Goal: Find specific page/section: Find specific page/section

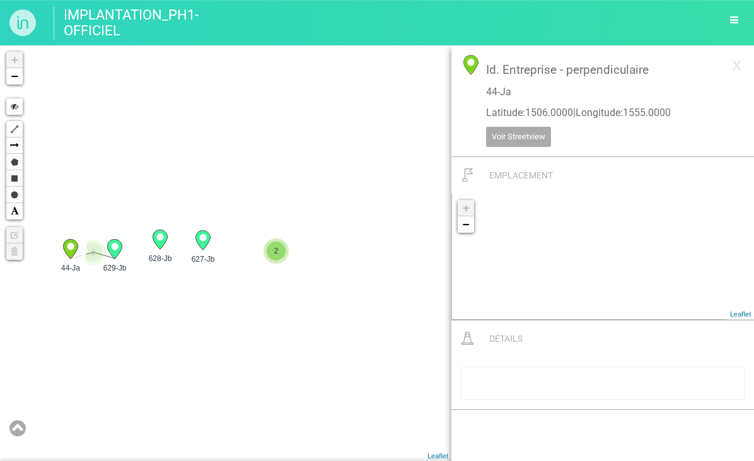
drag, startPoint x: 340, startPoint y: 383, endPoint x: 151, endPoint y: 219, distance: 251.2
click at [143, 224] on div "22-Kb 23-Kb 24-Kb 30-Ka" at bounding box center [225, 253] width 451 height 416
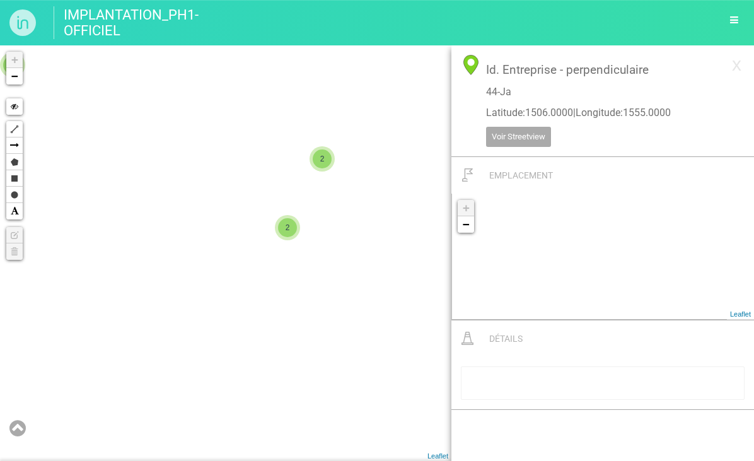
drag, startPoint x: 320, startPoint y: 315, endPoint x: 133, endPoint y: 201, distance: 219.0
click at [133, 201] on div "22-Kb 23-Kb 29-Ka 27-Ka 2 25-Ka 2 2 2 627-Jb 2 2 2" at bounding box center [225, 253] width 451 height 416
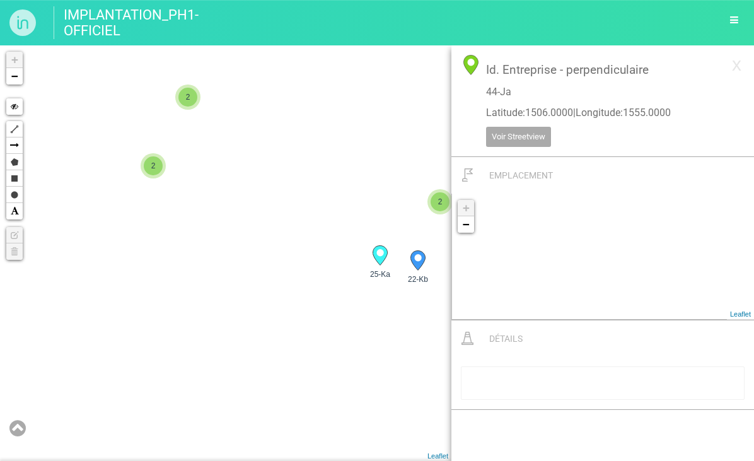
drag, startPoint x: 156, startPoint y: 183, endPoint x: 158, endPoint y: 175, distance: 9.2
click at [157, 183] on div "22-Kb 29-Ka 2 25-Ka 2 2 2 627-Jb 628-Jb 2 629-Jb 2" at bounding box center [225, 253] width 451 height 416
click at [159, 170] on span "2" at bounding box center [153, 165] width 19 height 19
drag, startPoint x: 269, startPoint y: 277, endPoint x: 186, endPoint y: 258, distance: 85.5
click at [186, 258] on div "22-Kb 29-Ka 2 25-Ka 2 2 2 627-Jb 628-Jb 2 11-H 2 +" at bounding box center [225, 253] width 451 height 416
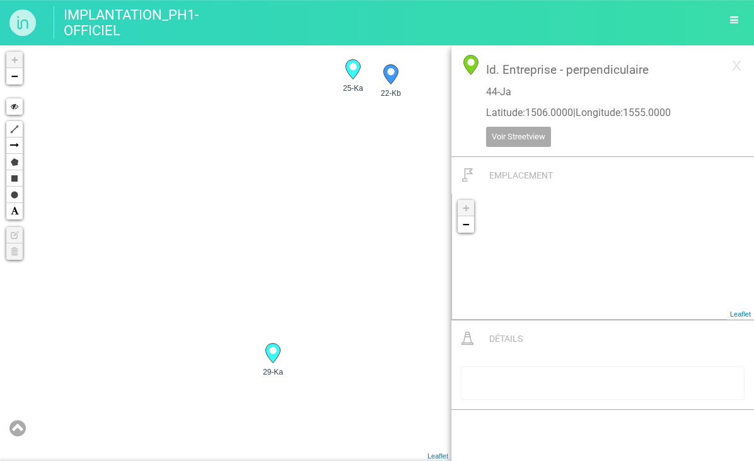
drag, startPoint x: 247, startPoint y: 323, endPoint x: 303, endPoint y: 154, distance: 178.6
click at [303, 154] on div "22-Kb 29-Ka 2 25-Ka 2 2 2 627-Jb 628-Jb 2 11-H 2 +" at bounding box center [225, 253] width 451 height 416
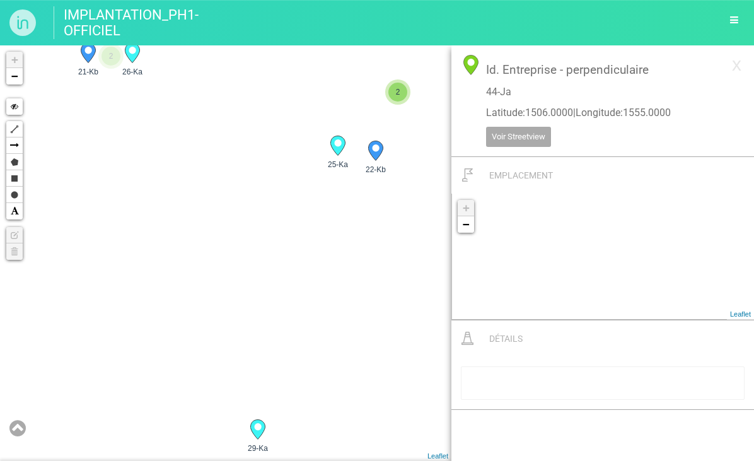
drag, startPoint x: 303, startPoint y: 154, endPoint x: 288, endPoint y: 256, distance: 103.3
click at [288, 256] on div "22-Kb 29-Ka 2 25-Ka 2 2 2 627-Jb 628-Jb 2 11-H 2 +" at bounding box center [225, 253] width 451 height 416
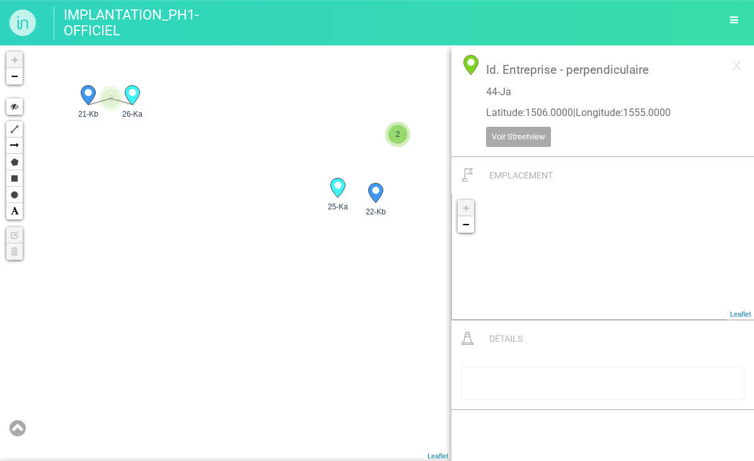
drag, startPoint x: 282, startPoint y: 223, endPoint x: 283, endPoint y: 257, distance: 34.1
click at [283, 257] on div "22-Kb 29-Ka 2 25-Ka 2 2 2 627-Jb 628-Jb 2 11-H 2 +" at bounding box center [225, 253] width 451 height 416
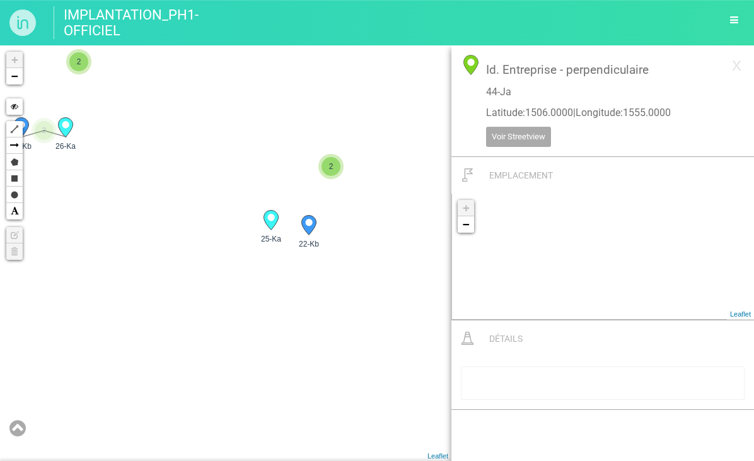
drag, startPoint x: 219, startPoint y: 292, endPoint x: 197, endPoint y: 294, distance: 21.6
click at [197, 294] on div "22-Kb 29-Ka 2 25-Ka 2 2 2 627-Jb 628-Jb 2 11-H 2 +" at bounding box center [225, 253] width 451 height 416
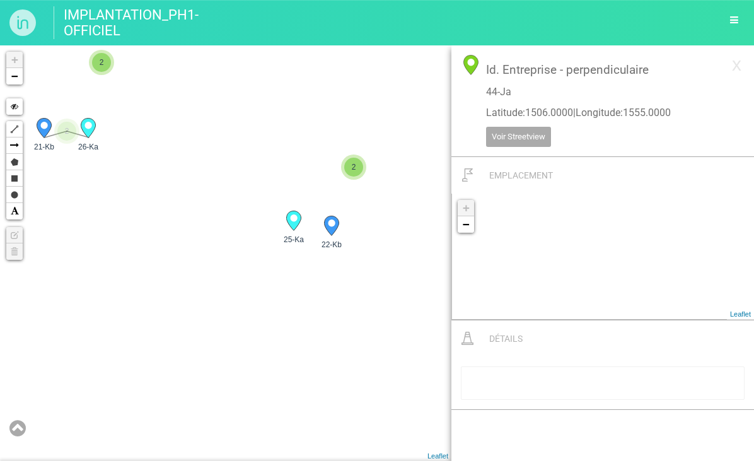
click at [294, 221] on circle at bounding box center [293, 217] width 7 height 7
click at [330, 231] on icon at bounding box center [331, 226] width 15 height 20
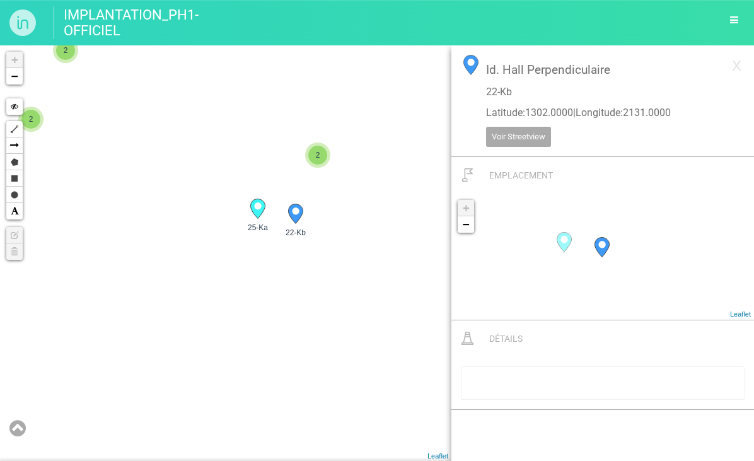
drag, startPoint x: 326, startPoint y: 316, endPoint x: 310, endPoint y: 309, distance: 17.2
click at [310, 309] on div "11-H 18-Gc 16-Gb 15-Gb 2" at bounding box center [225, 253] width 451 height 416
drag, startPoint x: 249, startPoint y: 258, endPoint x: 392, endPoint y: 292, distance: 146.5
click at [392, 292] on div "11-H 18-Gc 16-Gb 15-Gb 2" at bounding box center [225, 253] width 451 height 416
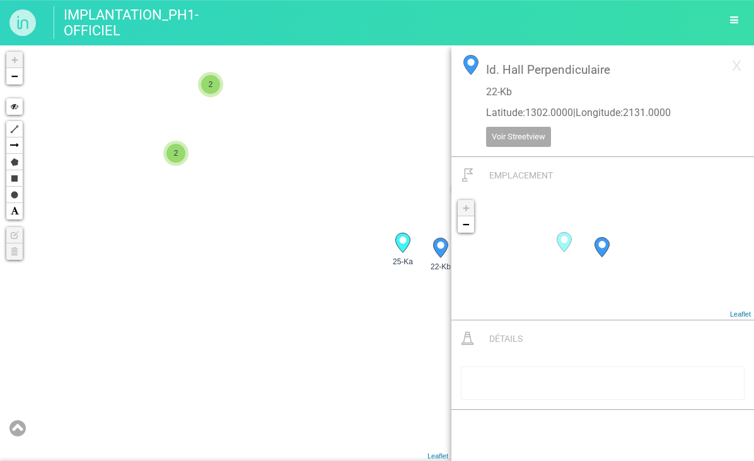
drag, startPoint x: 188, startPoint y: 270, endPoint x: 455, endPoint y: 308, distance: 269.4
click at [455, 308] on div "A - Listing-Entrep... Détails Cacher Aff. uniquement B - Guerite Détails Cacher…" at bounding box center [377, 253] width 754 height 416
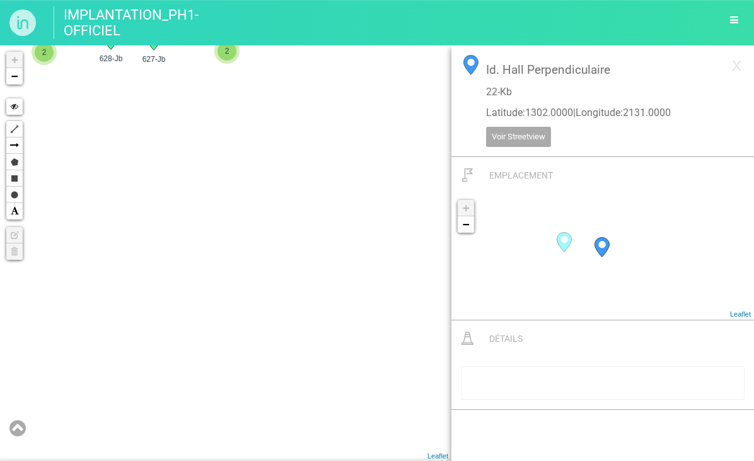
drag, startPoint x: 255, startPoint y: 291, endPoint x: 134, endPoint y: 283, distance: 121.3
click at [373, 303] on div "11-H 22-Kb 29-Ka 2 25-Ka 2 2 2 627-Jb 628-Jb 2 2 +" at bounding box center [225, 253] width 451 height 416
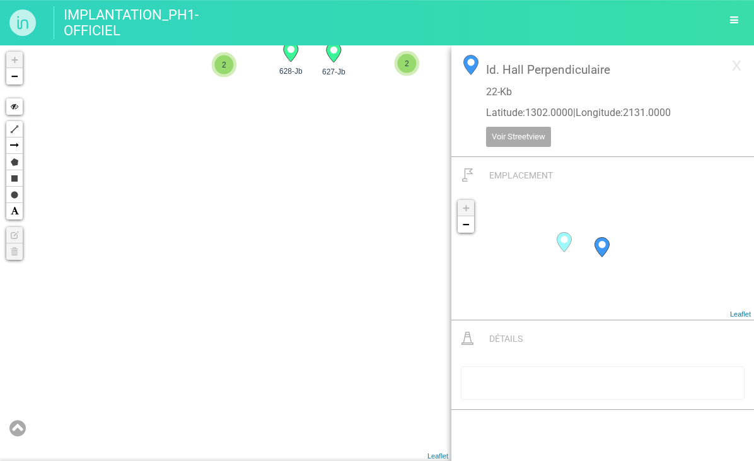
drag, startPoint x: 117, startPoint y: 284, endPoint x: 266, endPoint y: 247, distance: 153.4
click at [325, 245] on div "11-H 22-Kb 29-Ka 2 25-Ka 2 2 2 627-Jb 628-Jb 2 2 +" at bounding box center [225, 253] width 451 height 416
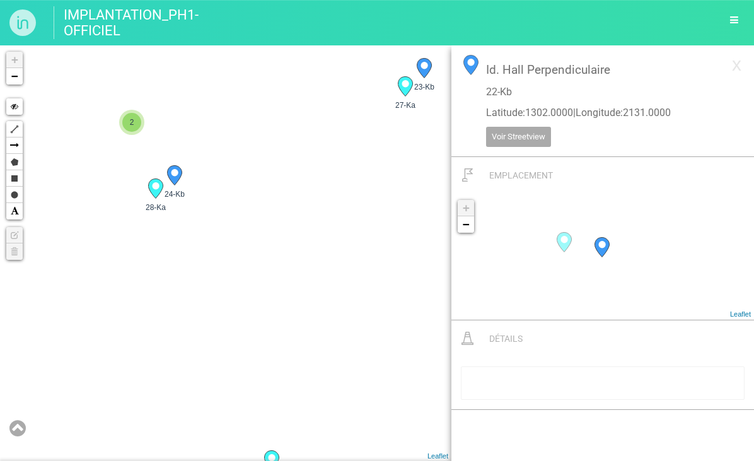
drag, startPoint x: 252, startPoint y: 237, endPoint x: 259, endPoint y: 233, distance: 8.8
click at [259, 233] on div "2 627-Jb 628-Jb 2 30-Ka 2 27-Ka 23-Kb 2 28-Ka 2 +" at bounding box center [225, 253] width 451 height 416
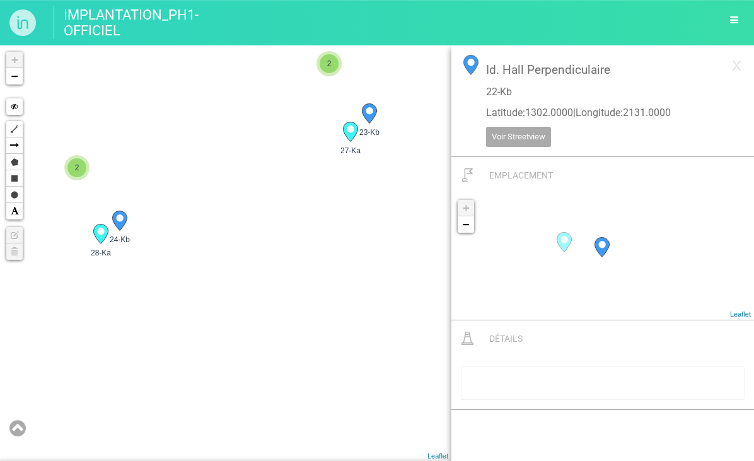
drag, startPoint x: 326, startPoint y: 203, endPoint x: 270, endPoint y: 247, distance: 70.5
click at [280, 247] on div "2 627-Jb 628-Jb 2 30-Ka 2 27-Ka 23-Kb 2 28-Ka 2 +" at bounding box center [225, 253] width 451 height 416
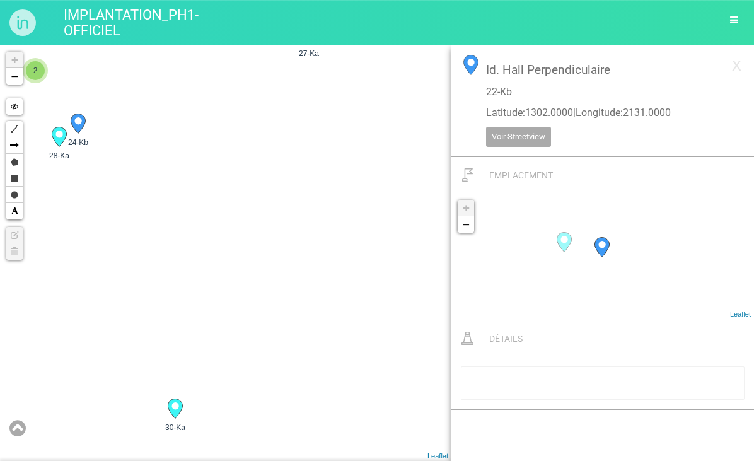
drag, startPoint x: 284, startPoint y: 305, endPoint x: 245, endPoint y: 202, distance: 110.5
click at [245, 202] on div "2 627-Jb 628-Jb 2 30-Ka 2 27-Ka 23-Kb 2 28-Ka 2 +" at bounding box center [225, 253] width 451 height 416
click at [304, 233] on div "2 627-Jb 628-Jb 2 30-Ka 2 27-Ka 23-Kb 2 28-Ka 2 +" at bounding box center [225, 253] width 451 height 416
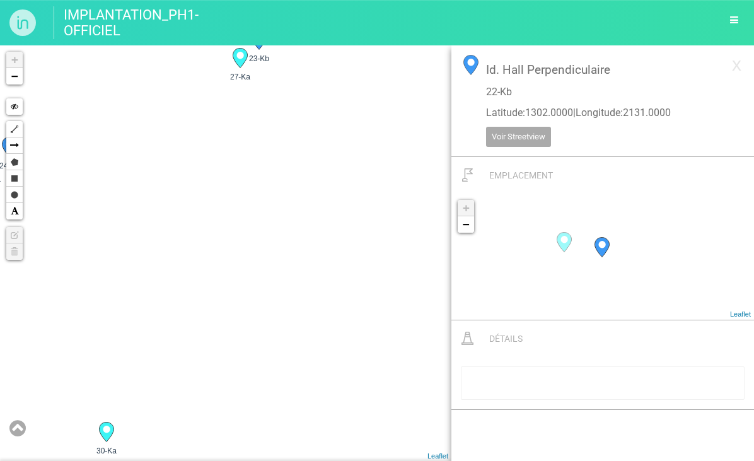
drag, startPoint x: 403, startPoint y: 245, endPoint x: 162, endPoint y: 276, distance: 242.8
click at [141, 283] on div "2 627-Jb 628-Jb 2 30-Ka 2 27-Ka 23-Kb 2 28-Ka 2 +" at bounding box center [225, 253] width 451 height 416
drag, startPoint x: 411, startPoint y: 231, endPoint x: 195, endPoint y: 247, distance: 216.8
click at [195, 247] on div "2 627-Jb 628-Jb 2 30-Ka 2 27-Ka 23-Kb 2 28-Ka 8-E" at bounding box center [225, 253] width 451 height 416
drag, startPoint x: 153, startPoint y: 258, endPoint x: 108, endPoint y: 264, distance: 45.1
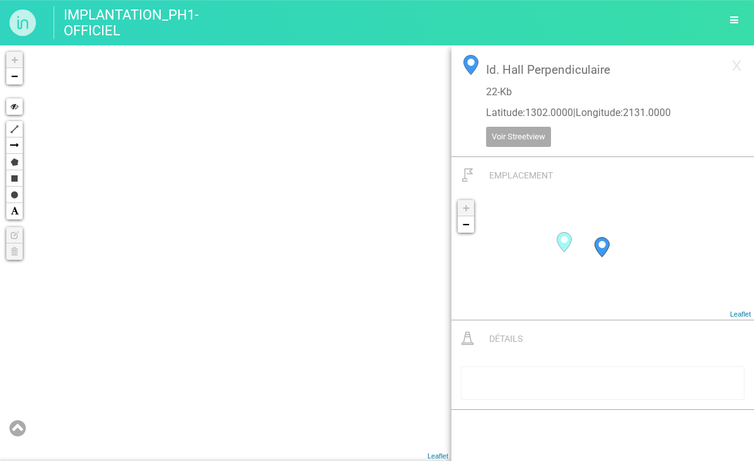
click at [112, 261] on div "2 627-Jb 628-Jb 2 30-Ka 2 27-Ka 23-Kb 2 28-Ka 8-E" at bounding box center [225, 253] width 451 height 416
drag, startPoint x: 322, startPoint y: 269, endPoint x: 245, endPoint y: 290, distance: 79.9
click at [248, 293] on div "2 627-Jb 628-Jb 2 23-Kb 8-E 29-Ka 2 2 11-H 2 25-Ka" at bounding box center [225, 253] width 451 height 416
drag, startPoint x: 368, startPoint y: 278, endPoint x: 277, endPoint y: 264, distance: 92.6
click at [277, 264] on div "2 627-Jb 628-Jb 2 8-E 29-Ka 2 2 11-H 2 25-Ka 22-Kb" at bounding box center [225, 253] width 451 height 416
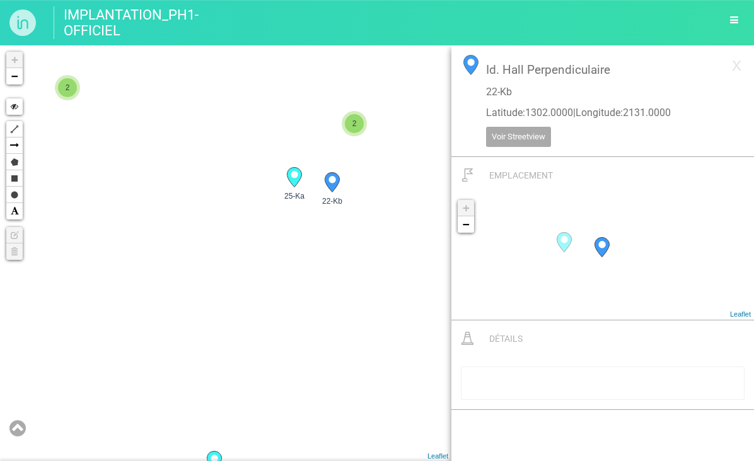
drag, startPoint x: 361, startPoint y: 312, endPoint x: 188, endPoint y: 214, distance: 199.0
click at [199, 214] on div "2 627-Jb 628-Jb 2 8-E 29-Ka 2 2 11-H 2 25-Ka 22-Kb" at bounding box center [225, 253] width 451 height 416
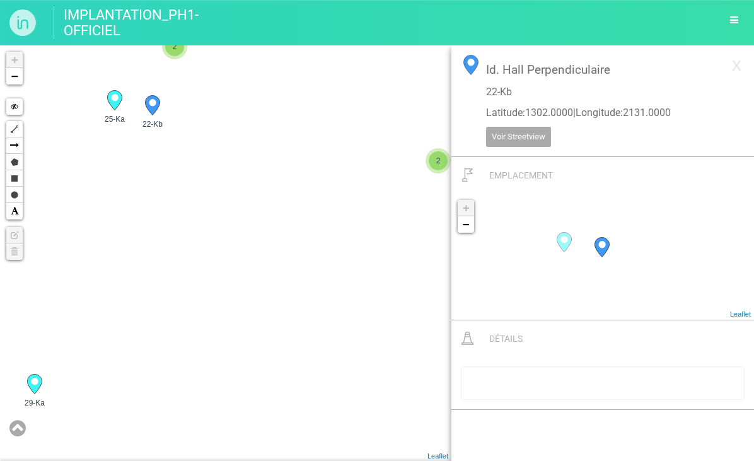
drag, startPoint x: 390, startPoint y: 281, endPoint x: 107, endPoint y: 301, distance: 283.8
click at [107, 301] on div "2 627-Jb 628-Jb 8-E 29-Ka 2 2 11-H 2 25-Ka 22-Kb 2" at bounding box center [225, 253] width 451 height 416
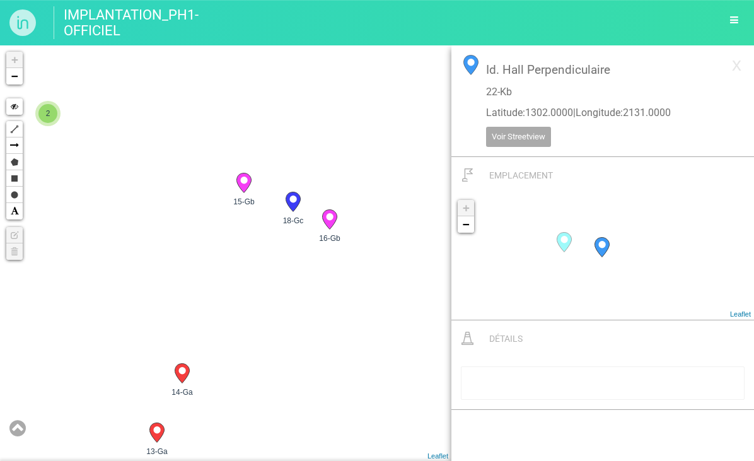
drag, startPoint x: 357, startPoint y: 339, endPoint x: 178, endPoint y: 237, distance: 205.3
click at [178, 237] on div "29-Ka 2 2 11-H 2 25-Ka 22-Kb 2 13-Ga 14-Ga 12-Ga +" at bounding box center [225, 253] width 451 height 416
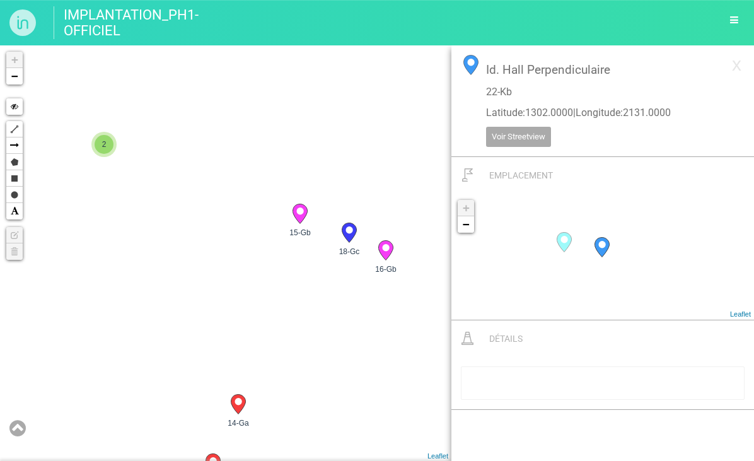
drag, startPoint x: 168, startPoint y: 226, endPoint x: 226, endPoint y: 257, distance: 65.7
click at [226, 257] on div "29-Ka 11-H 2 25-Ka 22-Kb 2 13-Ga 14-Ga 12-Ga 15-Gb" at bounding box center [225, 253] width 451 height 416
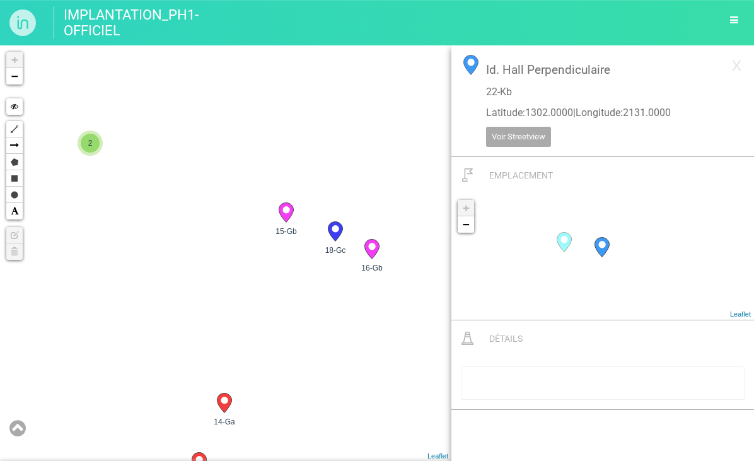
click at [220, 256] on div "29-Ka 11-H 2 25-Ka 22-Kb 2 13-Ga 14-Ga 12-Ga 15-Gb" at bounding box center [225, 253] width 451 height 416
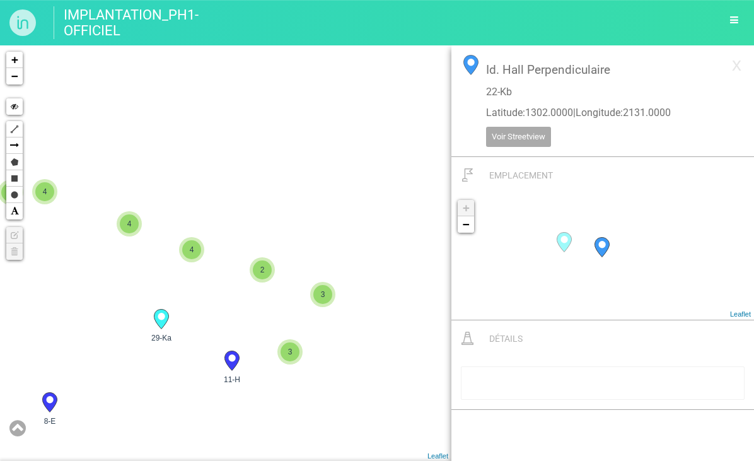
drag, startPoint x: 316, startPoint y: 390, endPoint x: 319, endPoint y: 359, distance: 30.4
click at [319, 359] on div "29-Ka 11-H 8-E 7-Da 4 6 3 2 2 4 2 4 4 4 4 2 3 3 +" at bounding box center [225, 253] width 451 height 416
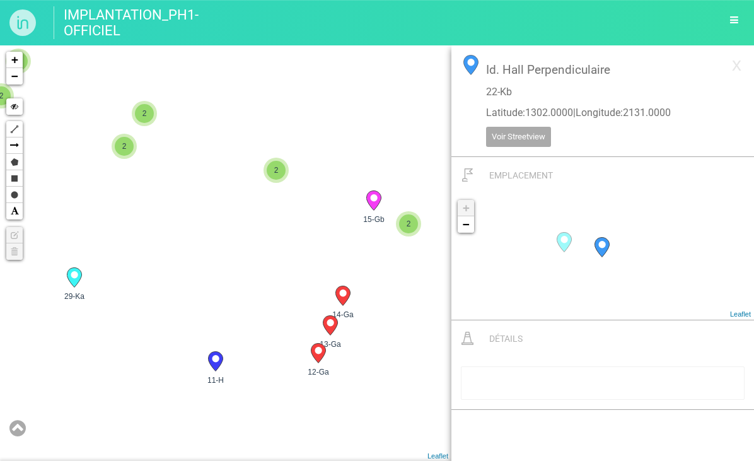
drag, startPoint x: 315, startPoint y: 355, endPoint x: 382, endPoint y: 365, distance: 67.6
click at [382, 365] on div "29-Ka 11-H 8-E 7-Da" at bounding box center [225, 253] width 451 height 416
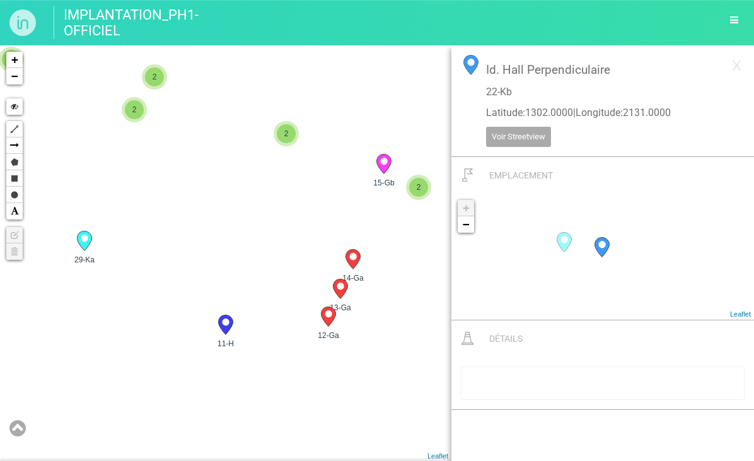
drag, startPoint x: 380, startPoint y: 388, endPoint x: 394, endPoint y: 335, distance: 54.9
click at [394, 335] on div "29-Ka 11-H 8-E 7-Da" at bounding box center [225, 253] width 451 height 416
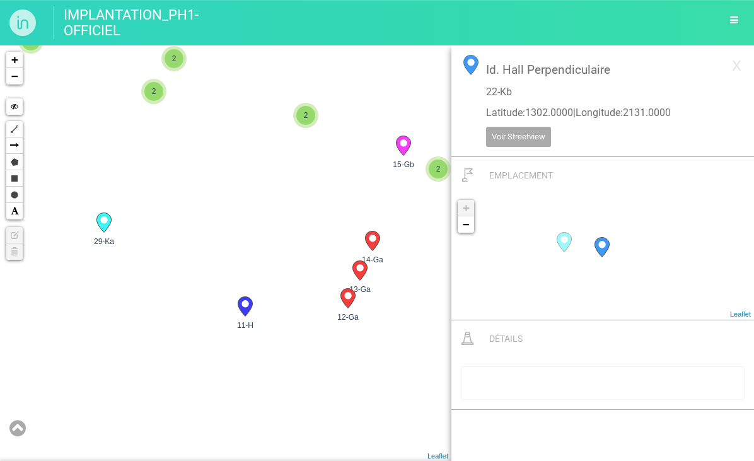
drag, startPoint x: 298, startPoint y: 376, endPoint x: 299, endPoint y: 370, distance: 6.6
click at [298, 368] on div "29-Ka 11-H 8-E 7-Da" at bounding box center [225, 253] width 451 height 416
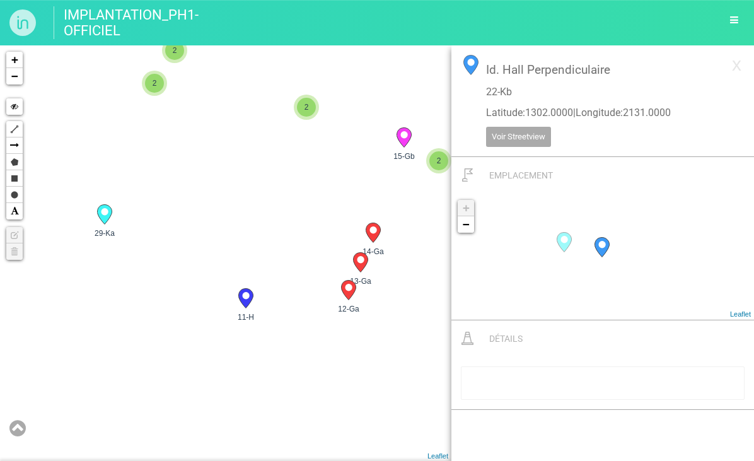
drag, startPoint x: 195, startPoint y: 204, endPoint x: 263, endPoint y: 330, distance: 142.8
click at [263, 334] on div "29-Ka 11-H 8-E 7-Da" at bounding box center [225, 253] width 451 height 416
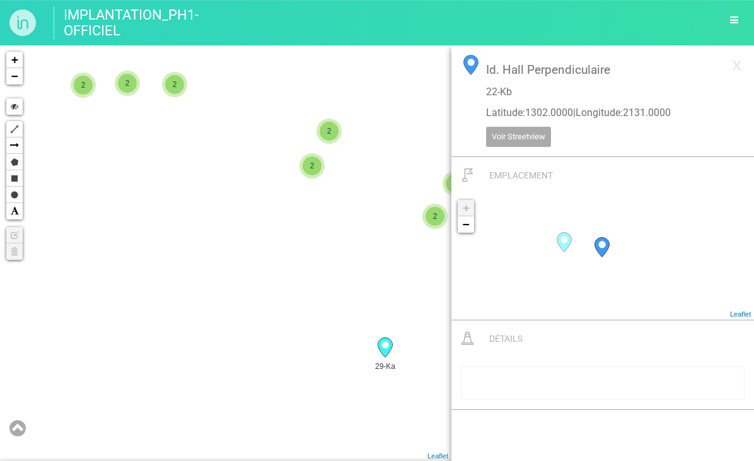
drag, startPoint x: 268, startPoint y: 260, endPoint x: 409, endPoint y: 253, distance: 140.8
click at [424, 262] on div "29-Ka 11-H 8-E 7-Da 2 2 2 2 2 2 2 2 2 2 13-Ga 2 2" at bounding box center [225, 253] width 451 height 416
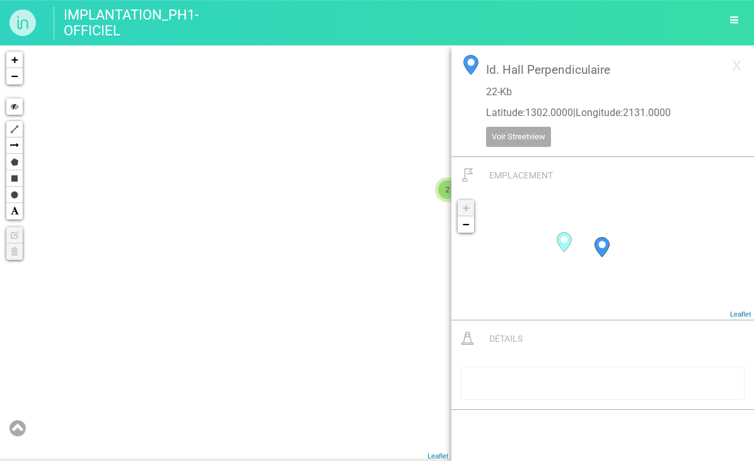
click at [103, 270] on div "29-Ka 11-H 8-E 7-Da 2 2 2 2 2 2 2 2 2 2 13-Ga 2 2" at bounding box center [225, 253] width 451 height 416
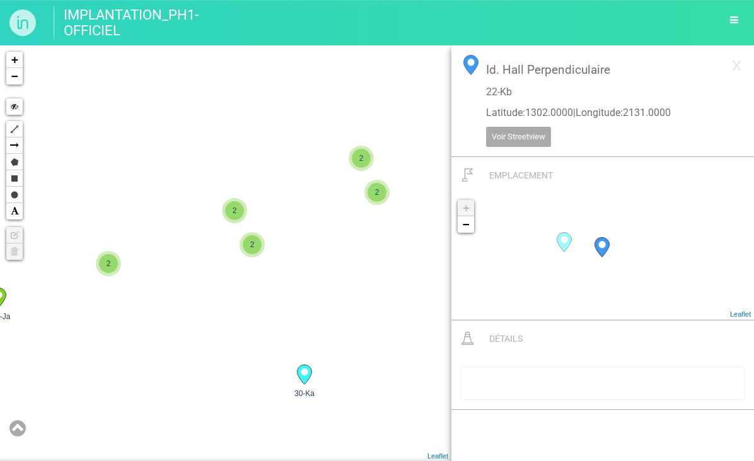
drag, startPoint x: 212, startPoint y: 245, endPoint x: 9, endPoint y: 264, distance: 204.5
click at [0, 264] on html "IMPLANTATION_PH1-OFFICIEL Tableau Exporter au format PDF Exporter au format CSV…" at bounding box center [377, 230] width 754 height 461
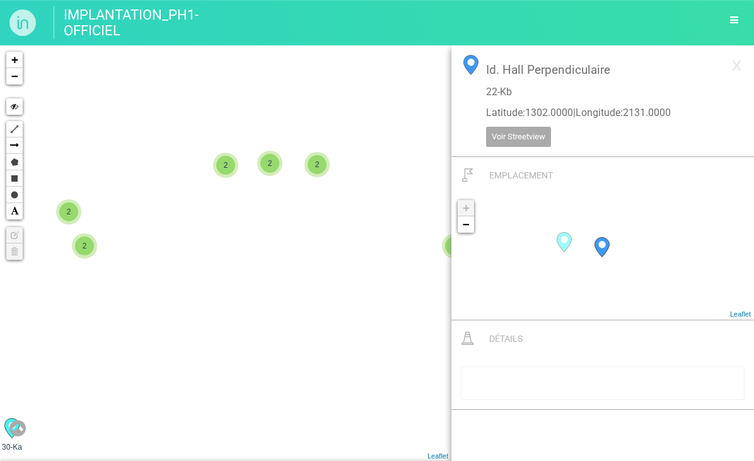
drag, startPoint x: 131, startPoint y: 257, endPoint x: 92, endPoint y: 325, distance: 78.5
click at [79, 327] on div "8-E 7-Da 2 2 2 2 2 30-Ka 2 2 641-Jb 633-Ja 622-Ka" at bounding box center [225, 253] width 451 height 416
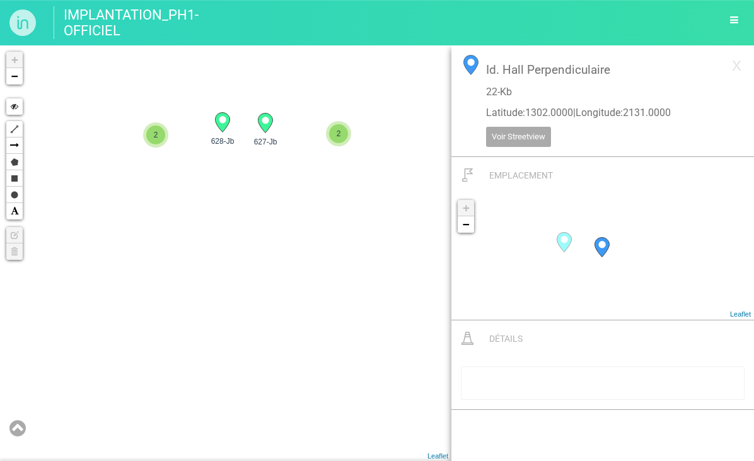
click at [154, 136] on span "2" at bounding box center [155, 134] width 19 height 19
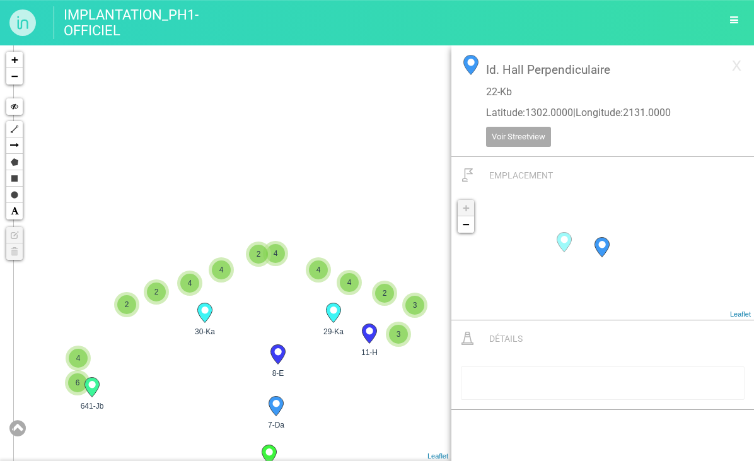
drag, startPoint x: 225, startPoint y: 379, endPoint x: 324, endPoint y: 277, distance: 142.2
click at [324, 277] on div "30-Ka 29-Ka 641-Jb 8-E 5" at bounding box center [225, 253] width 451 height 416
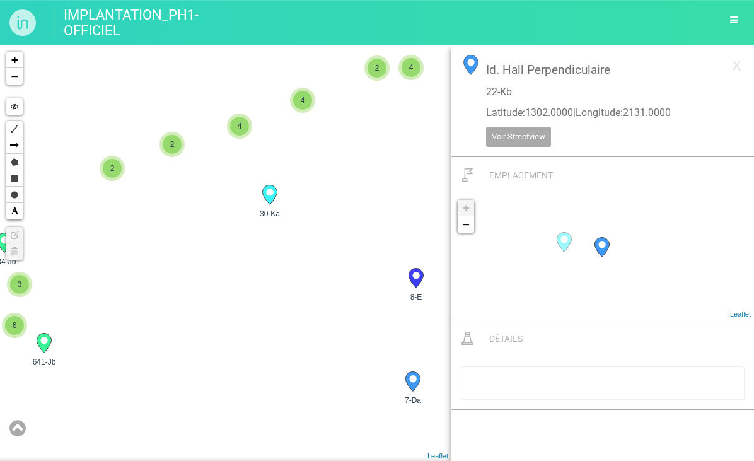
drag, startPoint x: 121, startPoint y: 367, endPoint x: 294, endPoint y: 364, distance: 172.8
click at [289, 367] on div "30-Ka 29-Ka 641-Jb 8-E 5" at bounding box center [225, 253] width 451 height 416
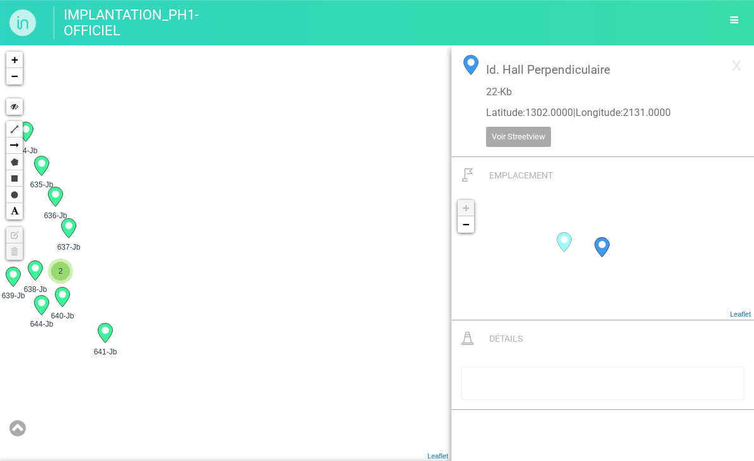
drag, startPoint x: 201, startPoint y: 361, endPoint x: 409, endPoint y: 363, distance: 207.4
click at [409, 363] on div "30-Ka 641-Jb 8-E 7-Da 4" at bounding box center [225, 253] width 451 height 416
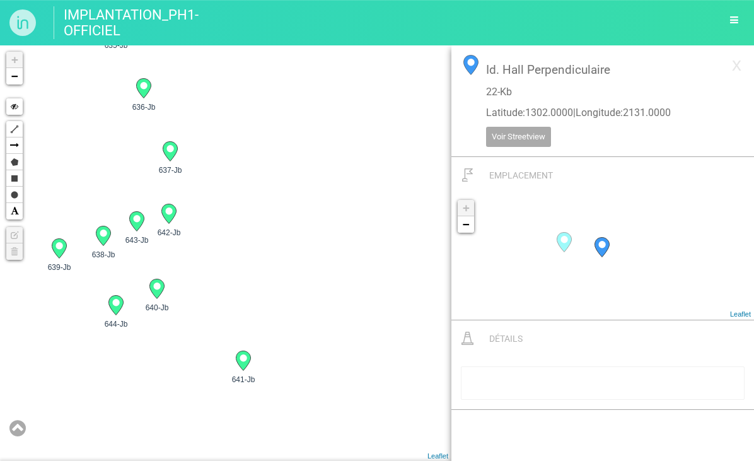
drag, startPoint x: 345, startPoint y: 364, endPoint x: 366, endPoint y: 376, distance: 24.6
click at [366, 376] on div "641-Jb 634-Jb 644-Jb 640-Jb 639-Jb 638-Jb 637-Jb +" at bounding box center [225, 253] width 451 height 416
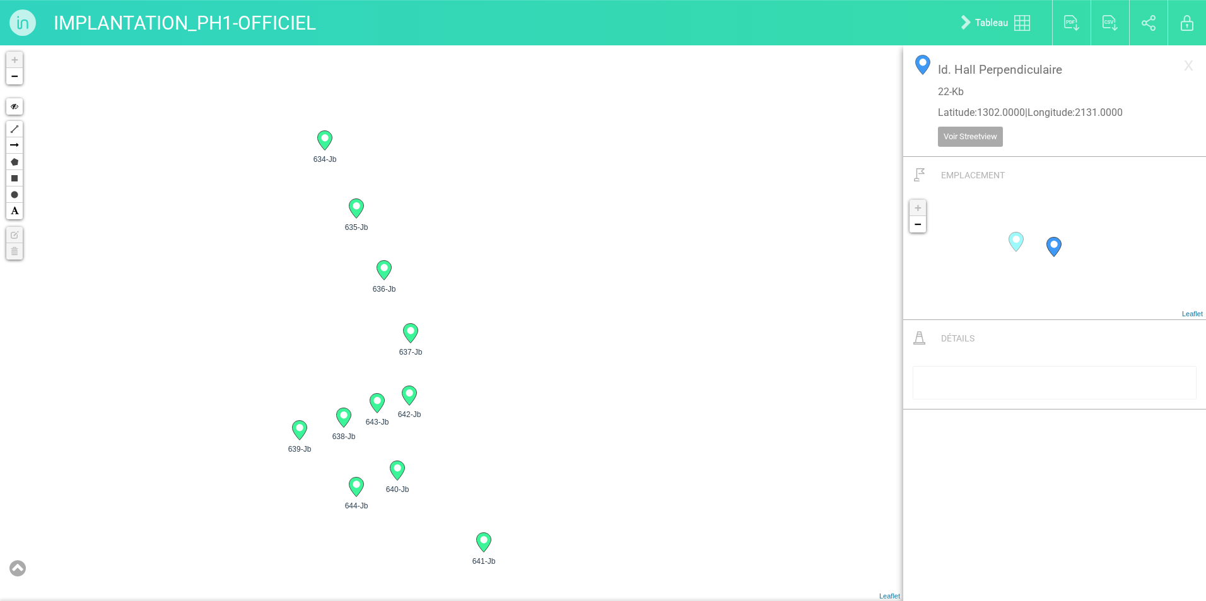
drag, startPoint x: 683, startPoint y: 222, endPoint x: 697, endPoint y: 337, distance: 115.6
click at [697, 337] on div "641-Jb 634-Jb 644-Jb 640-Jb 639-Jb 638-Jb 637-Jb 2" at bounding box center [451, 323] width 903 height 556
drag, startPoint x: 700, startPoint y: 312, endPoint x: 690, endPoint y: 283, distance: 30.7
click at [690, 283] on div "641-Jb 634-Jb 644-Jb 640-Jb 639-Jb 638-Jb 637-Jb 2" at bounding box center [451, 323] width 903 height 556
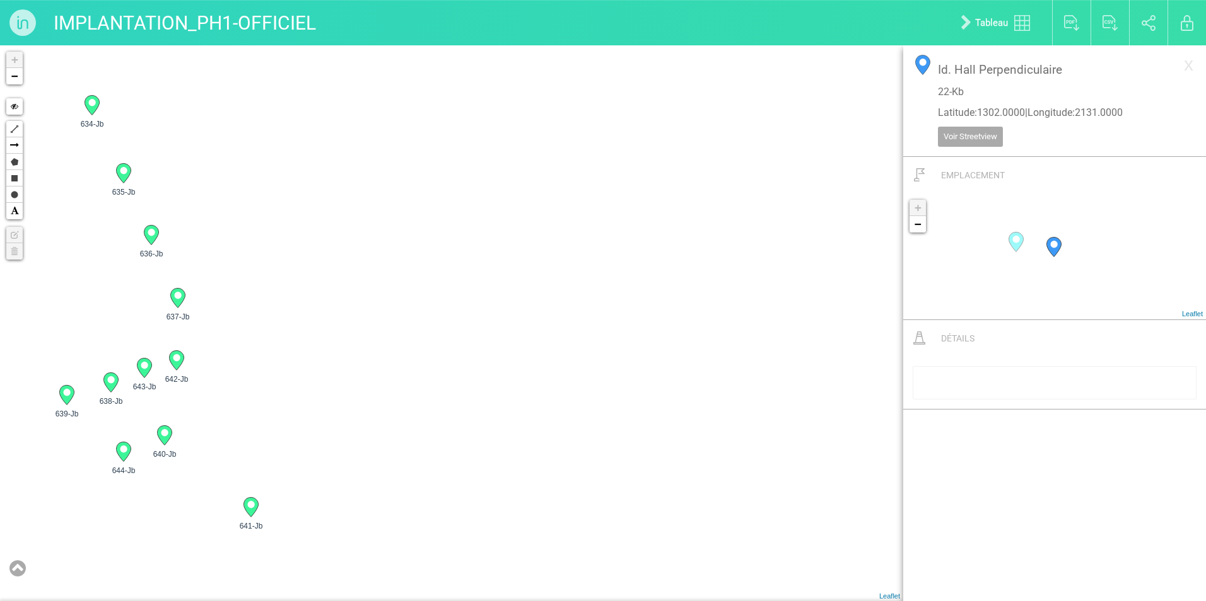
drag, startPoint x: 506, startPoint y: 405, endPoint x: 689, endPoint y: 387, distance: 183.8
click at [688, 388] on div "641-Jb 634-Jb 644-Jb 640-Jb 639-Jb 638-Jb 637-Jb 2" at bounding box center [451, 323] width 903 height 556
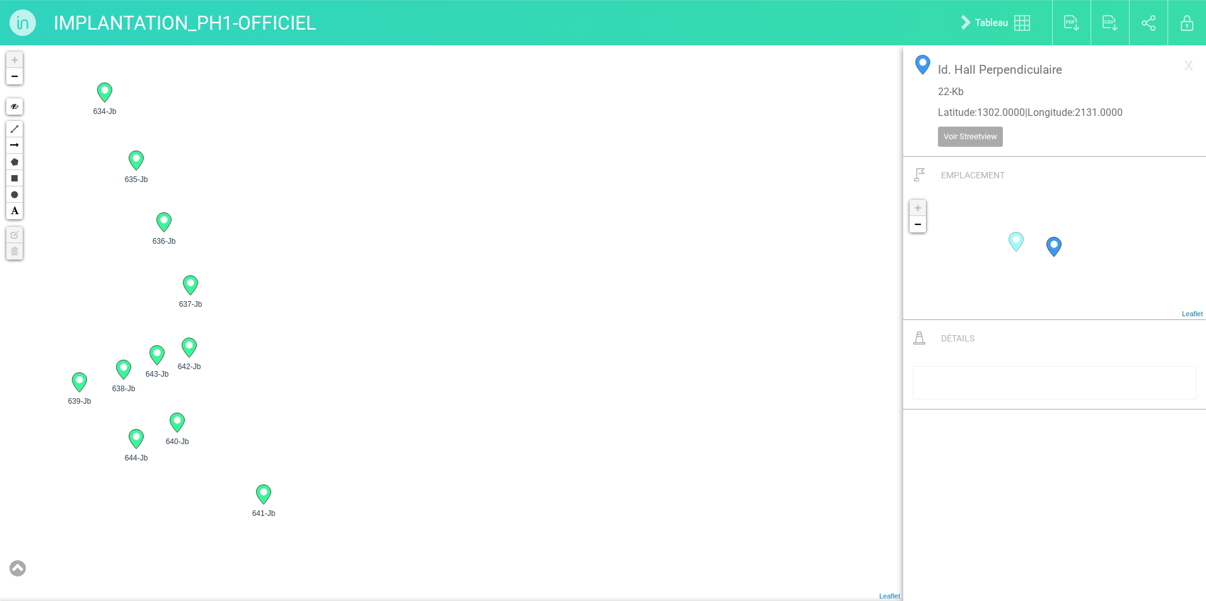
click at [15, 460] on icon at bounding box center [17, 568] width 16 height 19
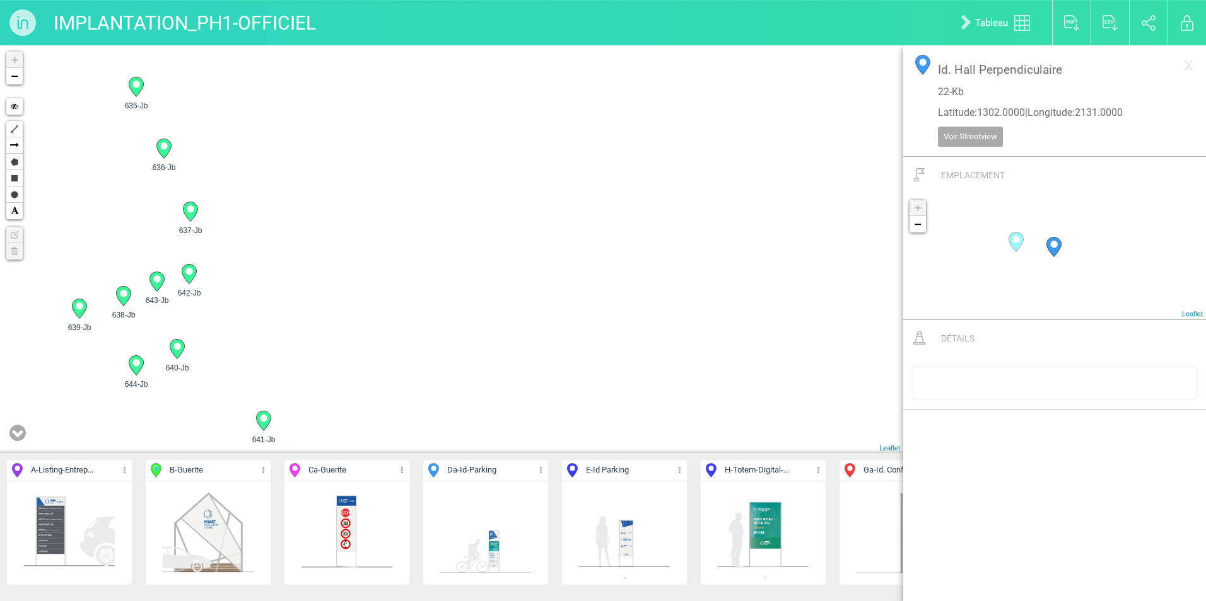
click at [73, 460] on img at bounding box center [69, 533] width 93 height 93
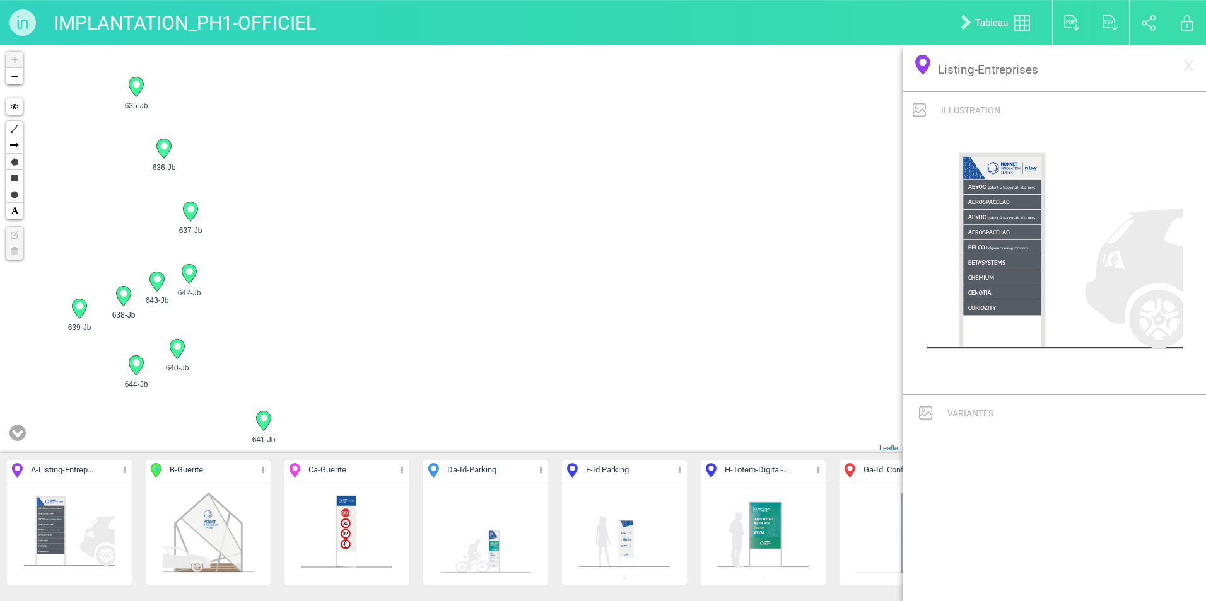
click at [125, 460] on icon at bounding box center [124, 470] width 8 height 15
click at [88, 460] on li "Aff. uniquement" at bounding box center [69, 535] width 125 height 20
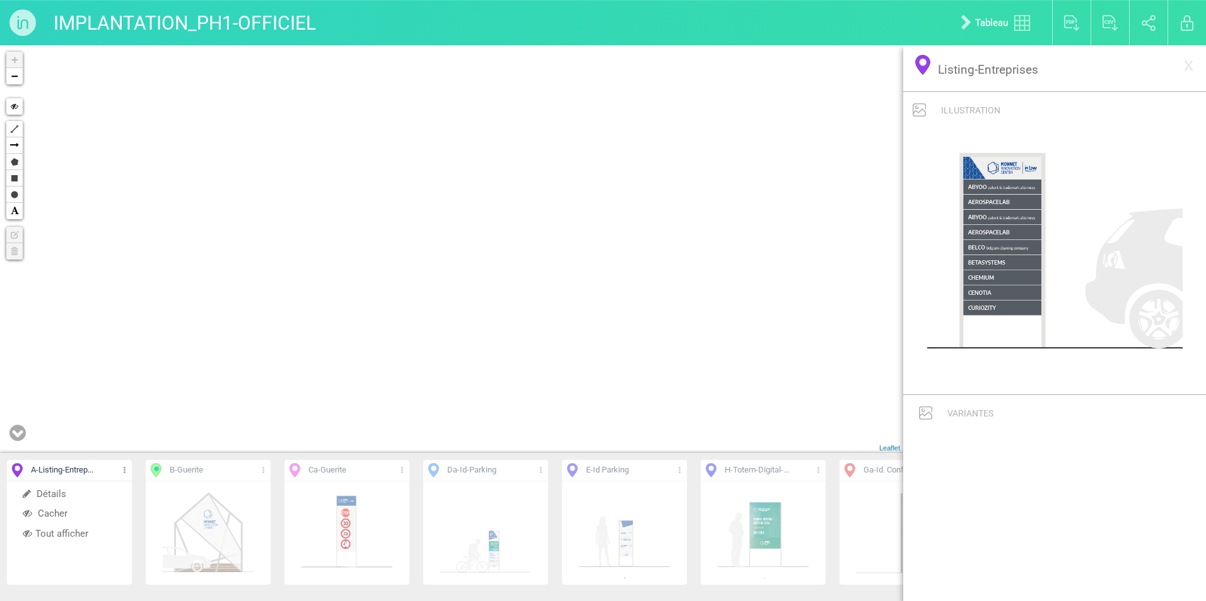
click at [304, 309] on div "+ − Hide Polyline Arrow Polygon Rectangle Circle Text Edit layers Delete layers…" at bounding box center [451, 249] width 903 height 408
click at [18, 441] on icon at bounding box center [17, 433] width 16 height 19
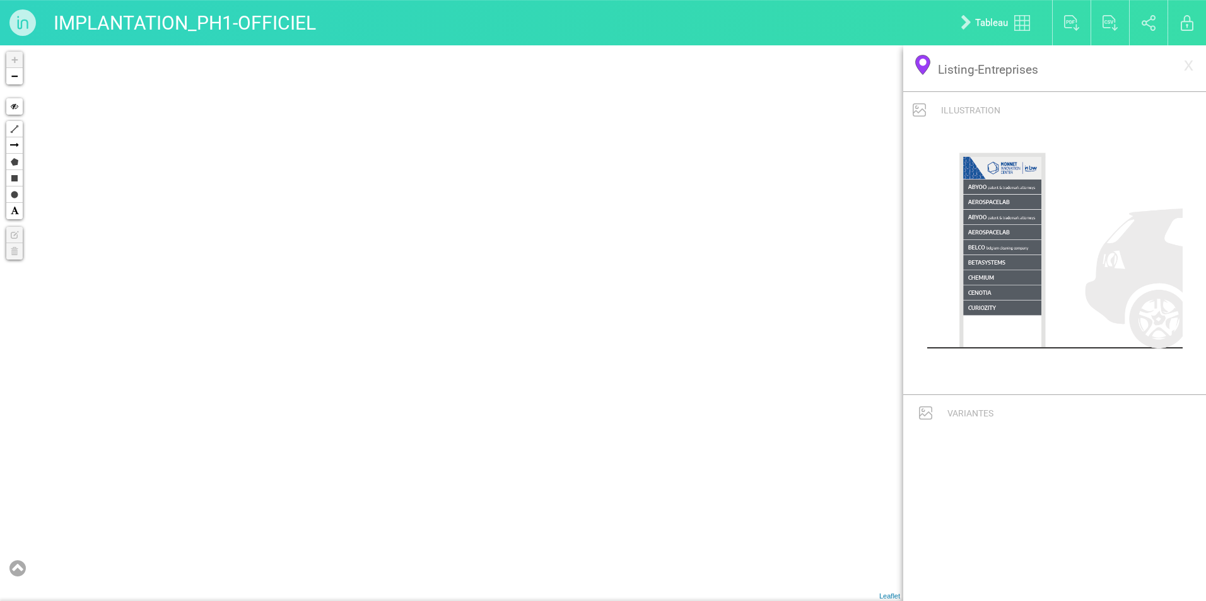
drag, startPoint x: 320, startPoint y: 327, endPoint x: 453, endPoint y: 386, distance: 145.4
click at [453, 386] on div "+ − Hide Polyline Arrow Polygon Rectangle Circle Text Edit layers Delete layers…" at bounding box center [451, 323] width 903 height 556
click at [16, 460] on button at bounding box center [17, 569] width 23 height 26
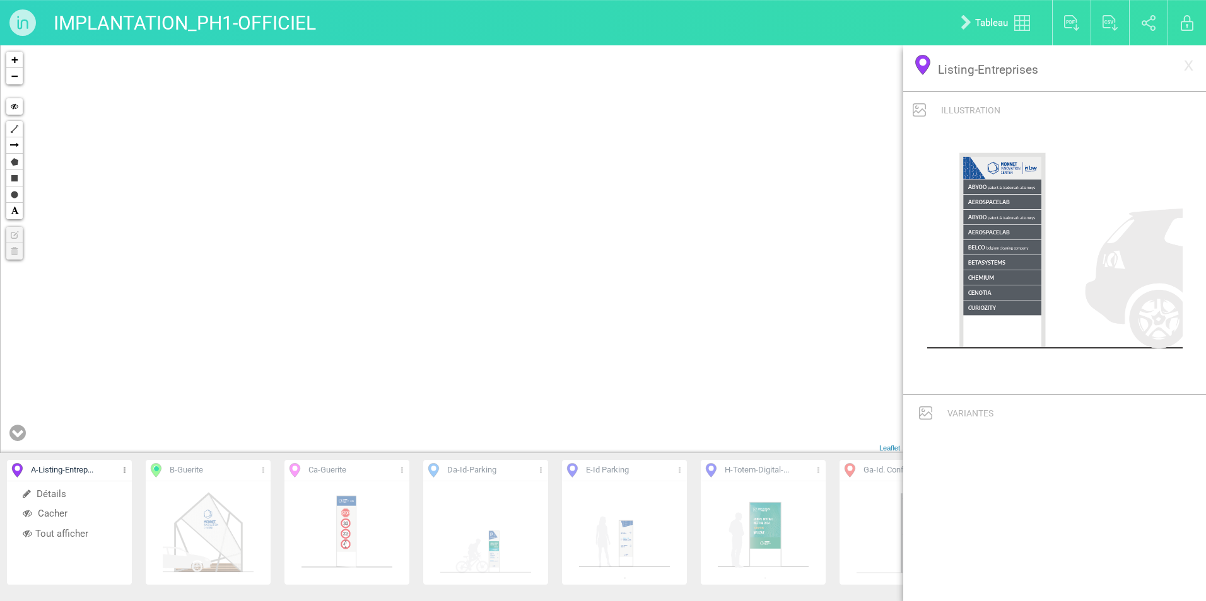
click at [67, 460] on li "Tout afficher" at bounding box center [69, 535] width 125 height 20
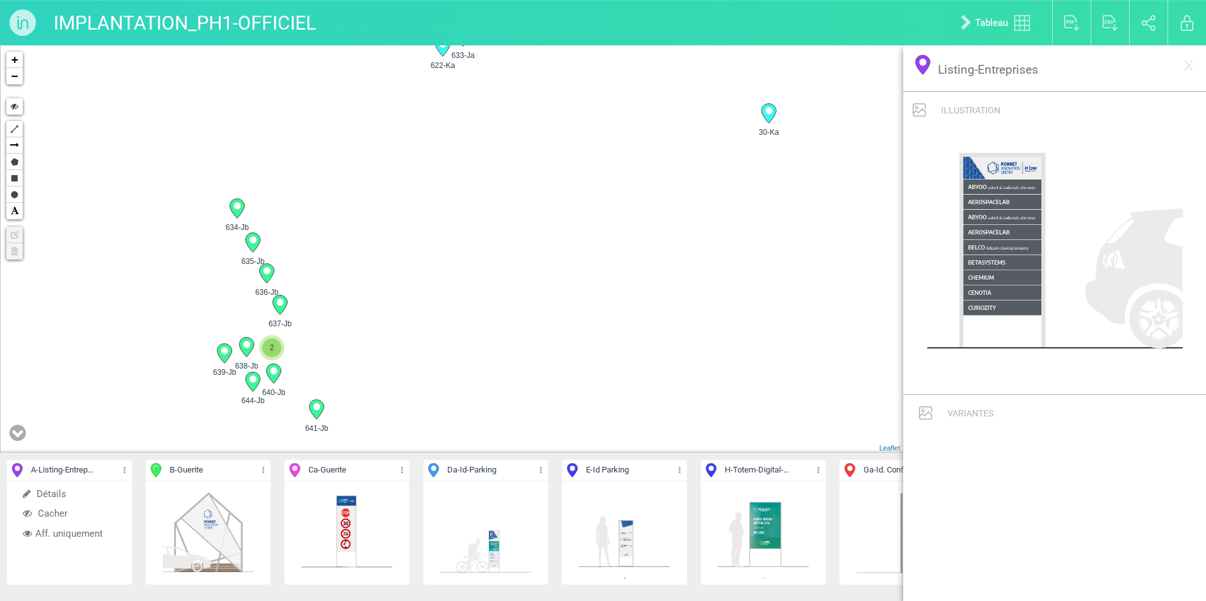
click at [469, 350] on div "11-H 7-Da 2 15-Gb 12-Ga" at bounding box center [451, 249] width 903 height 408
